Goal: Task Accomplishment & Management: Use online tool/utility

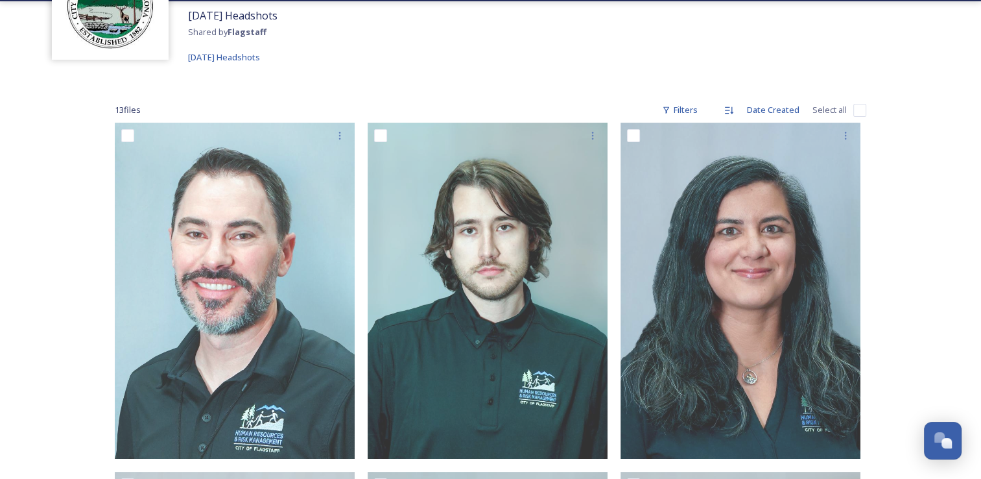
scroll to position [117, 0]
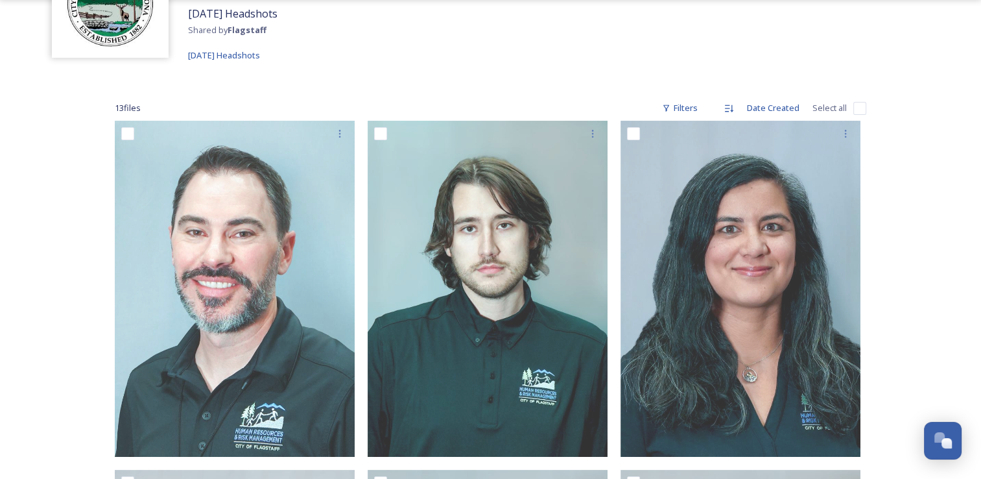
click at [855, 109] on input "checkbox" at bounding box center [859, 108] width 13 height 13
checkbox input "true"
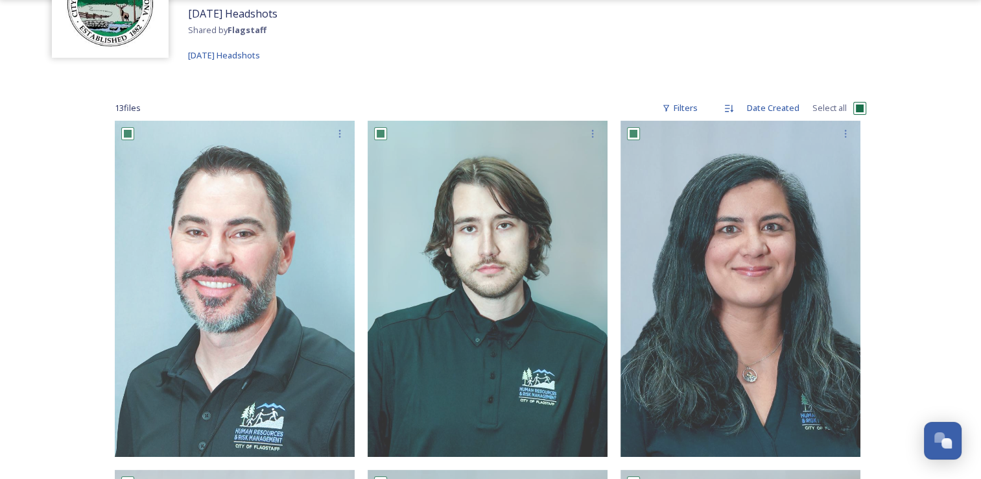
checkbox input "true"
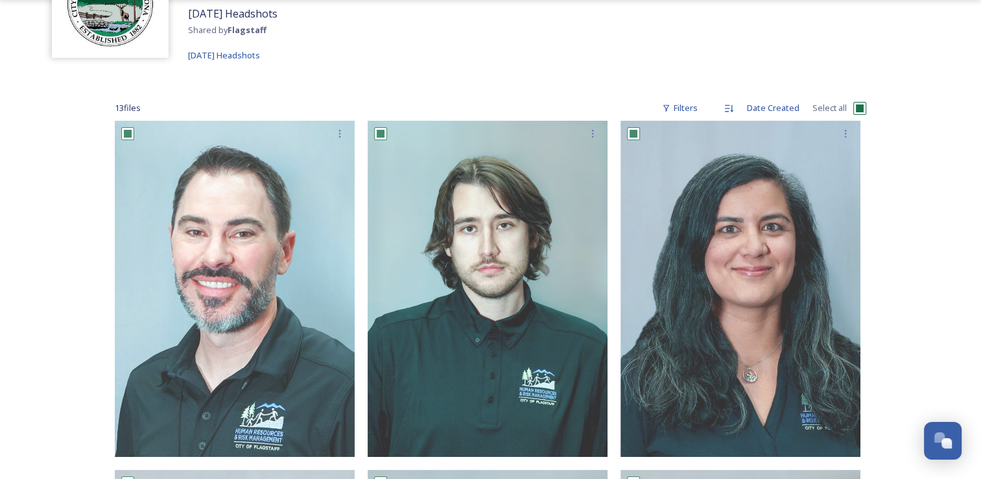
checkbox input "true"
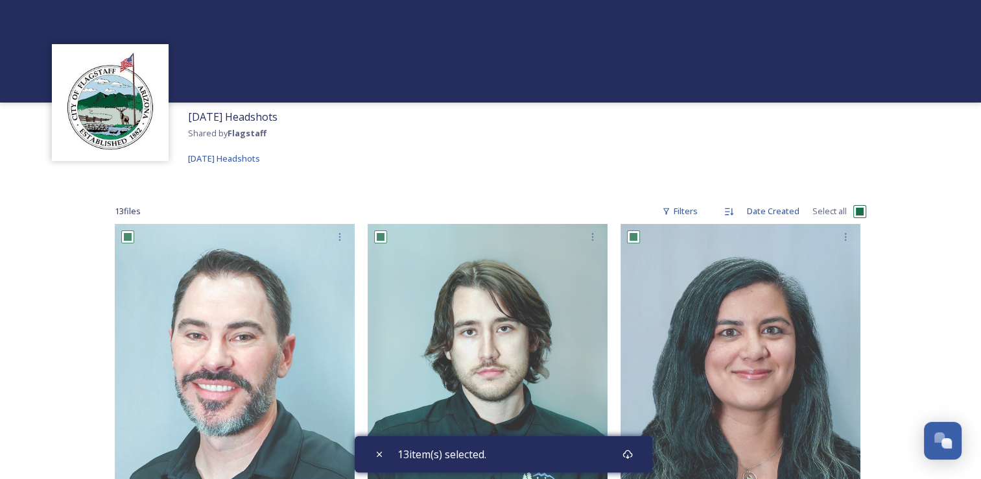
scroll to position [0, 0]
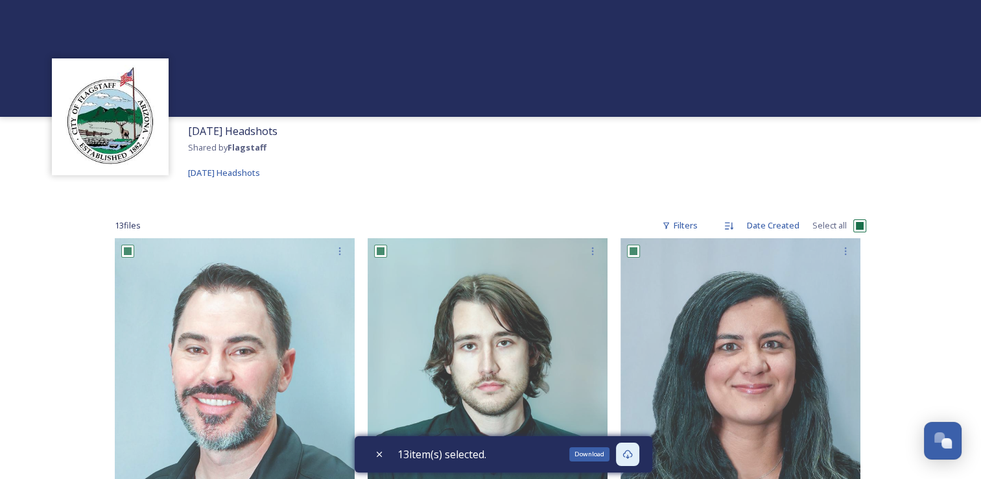
click at [630, 456] on icon at bounding box center [628, 454] width 10 height 10
